Goal: Information Seeking & Learning: Learn about a topic

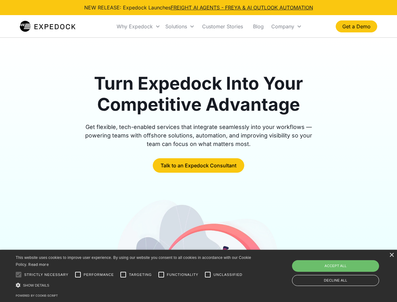
click at [139, 26] on div "Why Expedock" at bounding box center [135, 26] width 36 height 6
click at [180, 26] on div "Solutions" at bounding box center [176, 26] width 22 height 6
click at [286, 26] on div "Company" at bounding box center [282, 26] width 23 height 6
click at [19, 274] on div at bounding box center [18, 274] width 13 height 13
click at [78, 274] on input "Performance" at bounding box center [78, 274] width 13 height 13
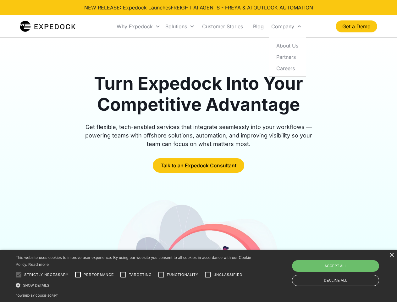
checkbox input "true"
click at [123, 274] on input "Targeting" at bounding box center [123, 274] width 13 height 13
checkbox input "true"
click at [161, 274] on input "Functionality" at bounding box center [161, 274] width 13 height 13
checkbox input "true"
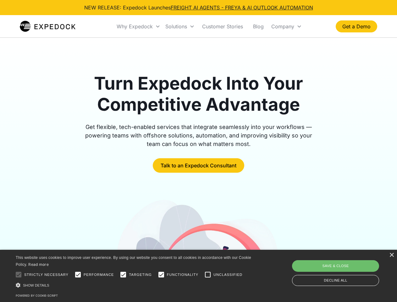
click at [208, 274] on input "Unclassified" at bounding box center [208, 274] width 13 height 13
checkbox input "true"
click at [135, 285] on div "Show details Hide details" at bounding box center [135, 285] width 238 height 7
